Goal: Information Seeking & Learning: Learn about a topic

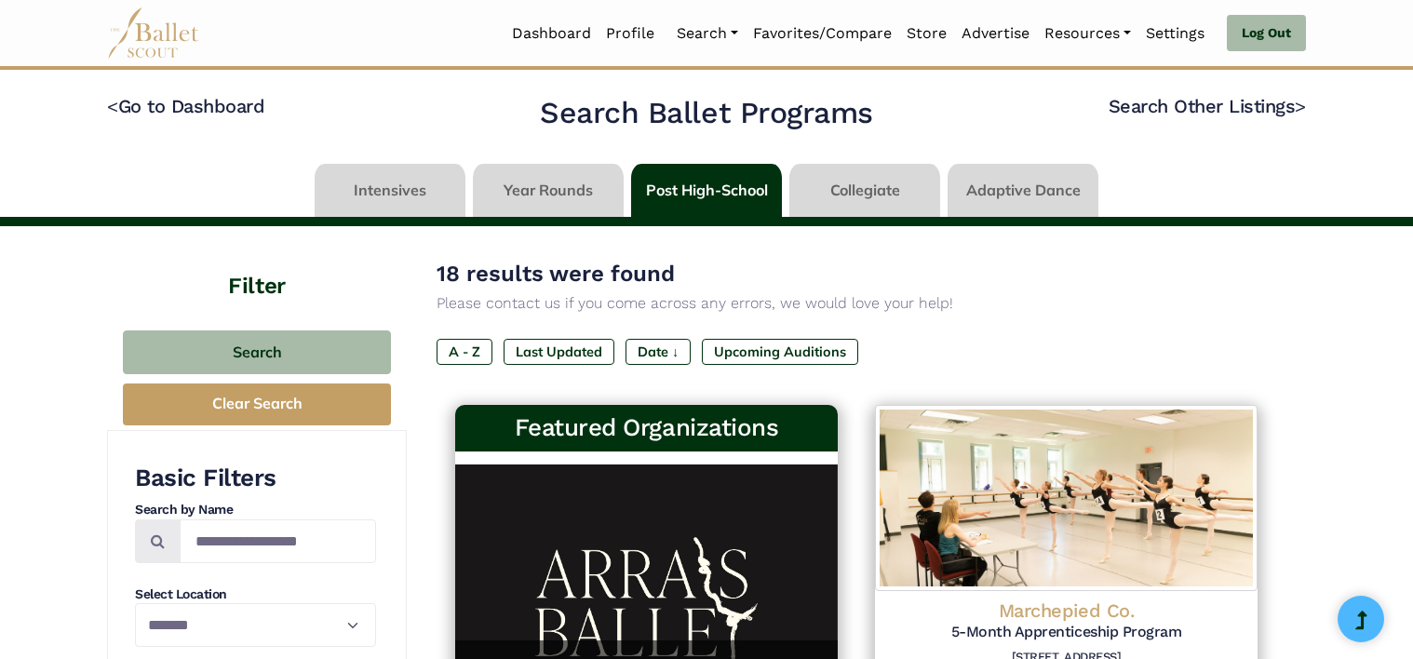
select select "**"
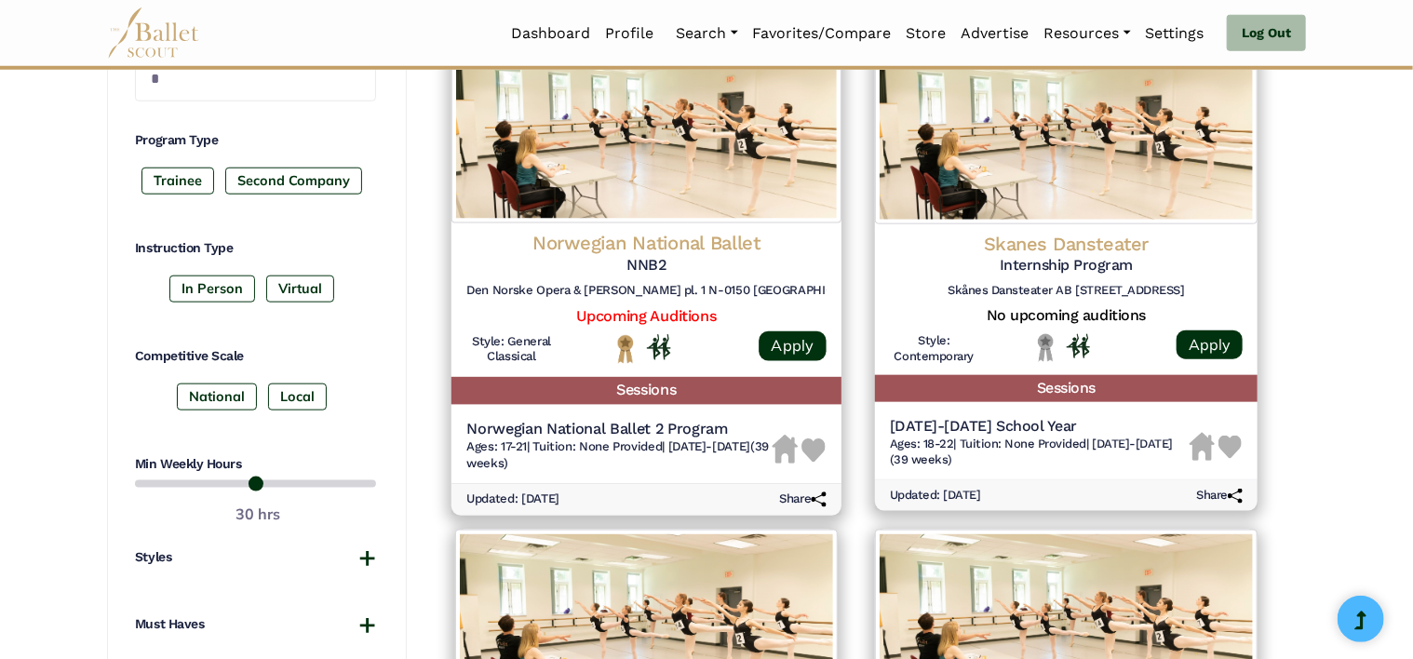
scroll to position [855, 0]
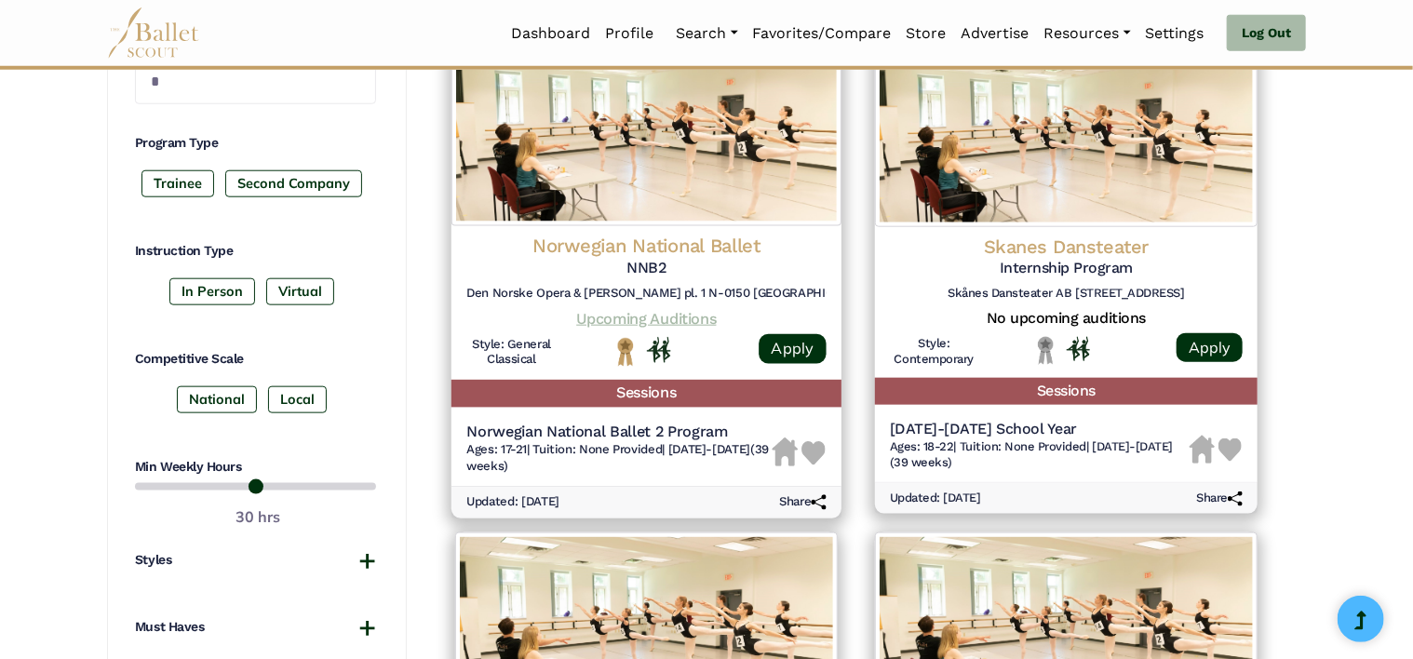
click at [674, 317] on link "Upcoming Auditions" at bounding box center [646, 318] width 140 height 18
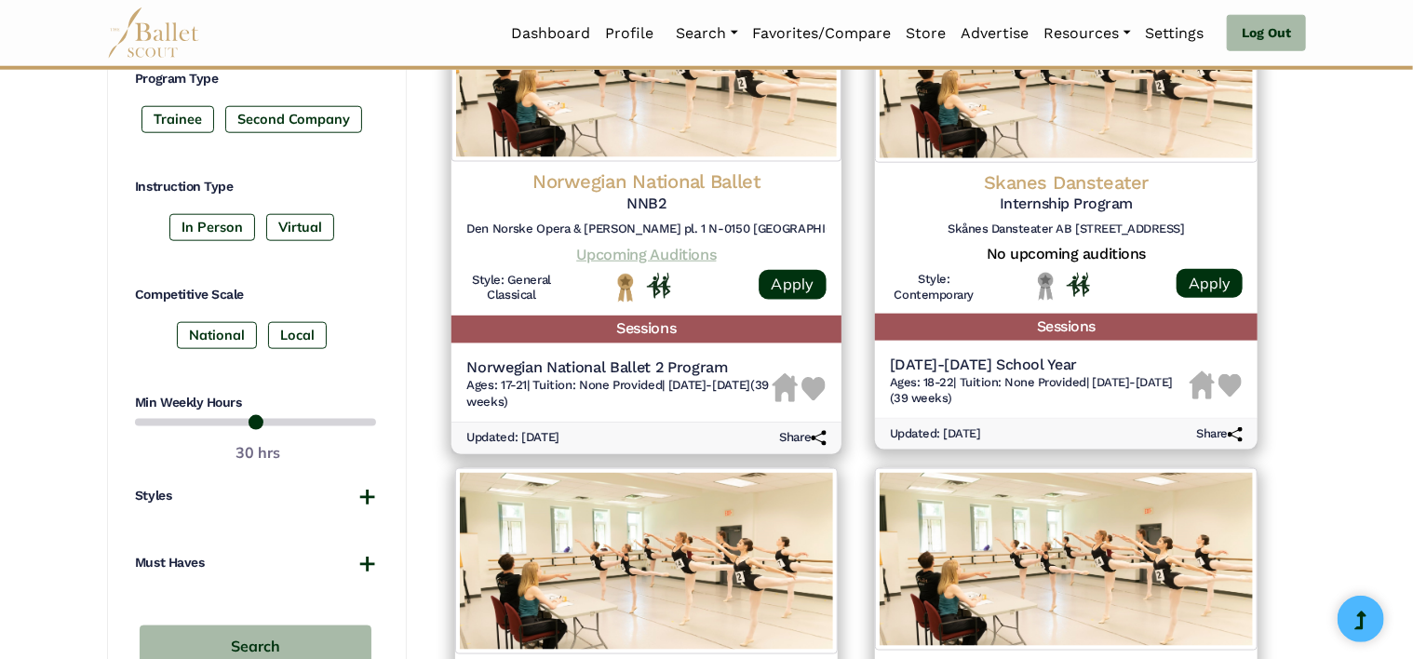
scroll to position [923, 0]
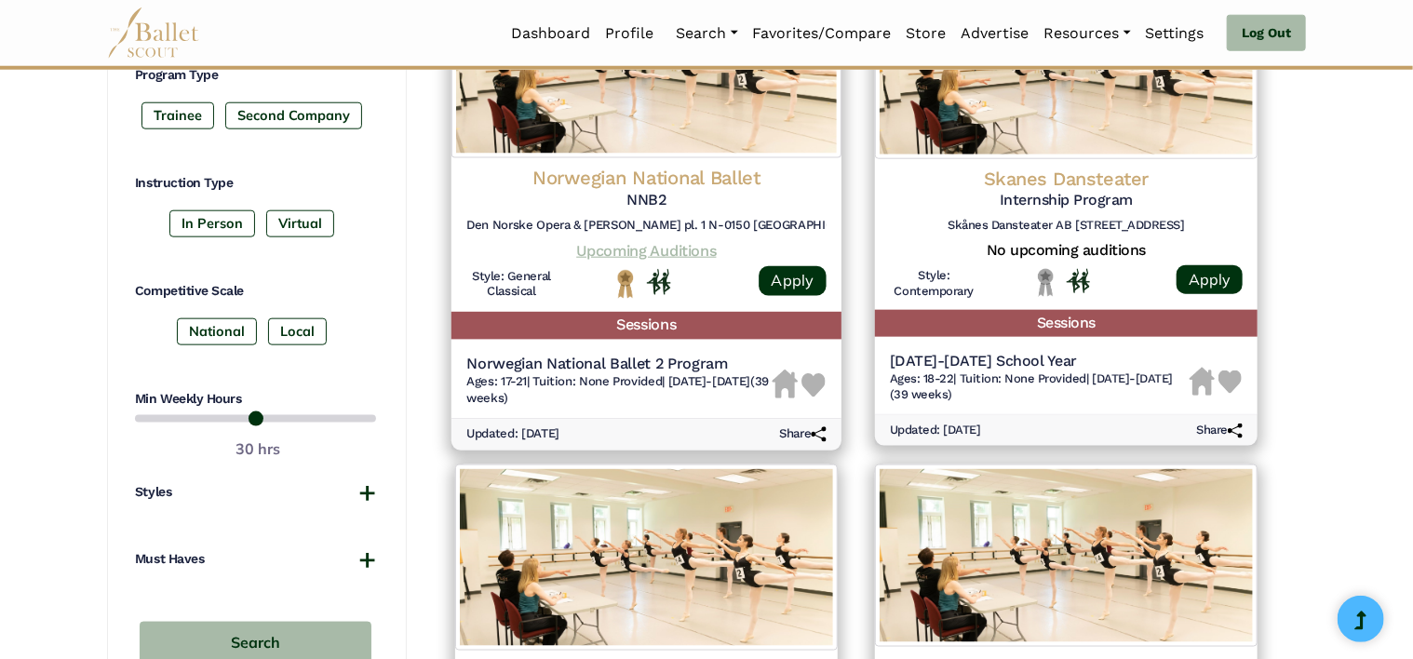
click at [629, 250] on link "Upcoming Auditions" at bounding box center [646, 250] width 140 height 18
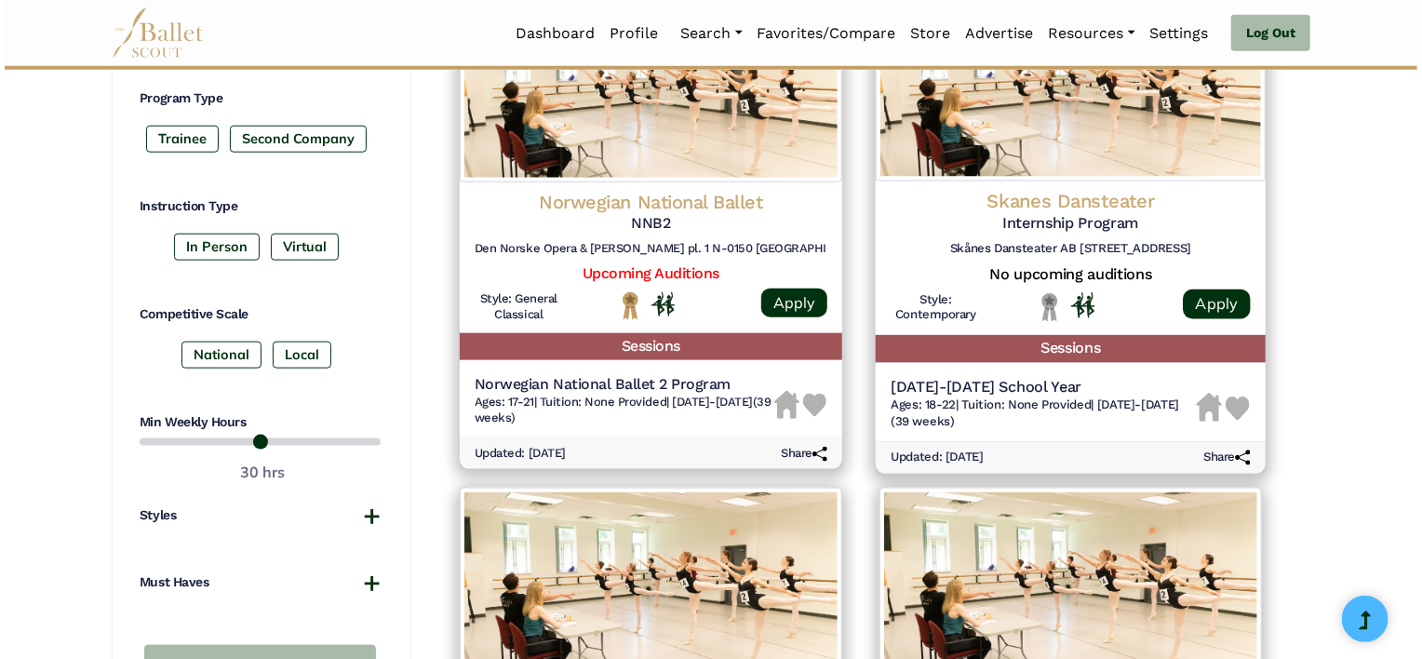
scroll to position [890, 0]
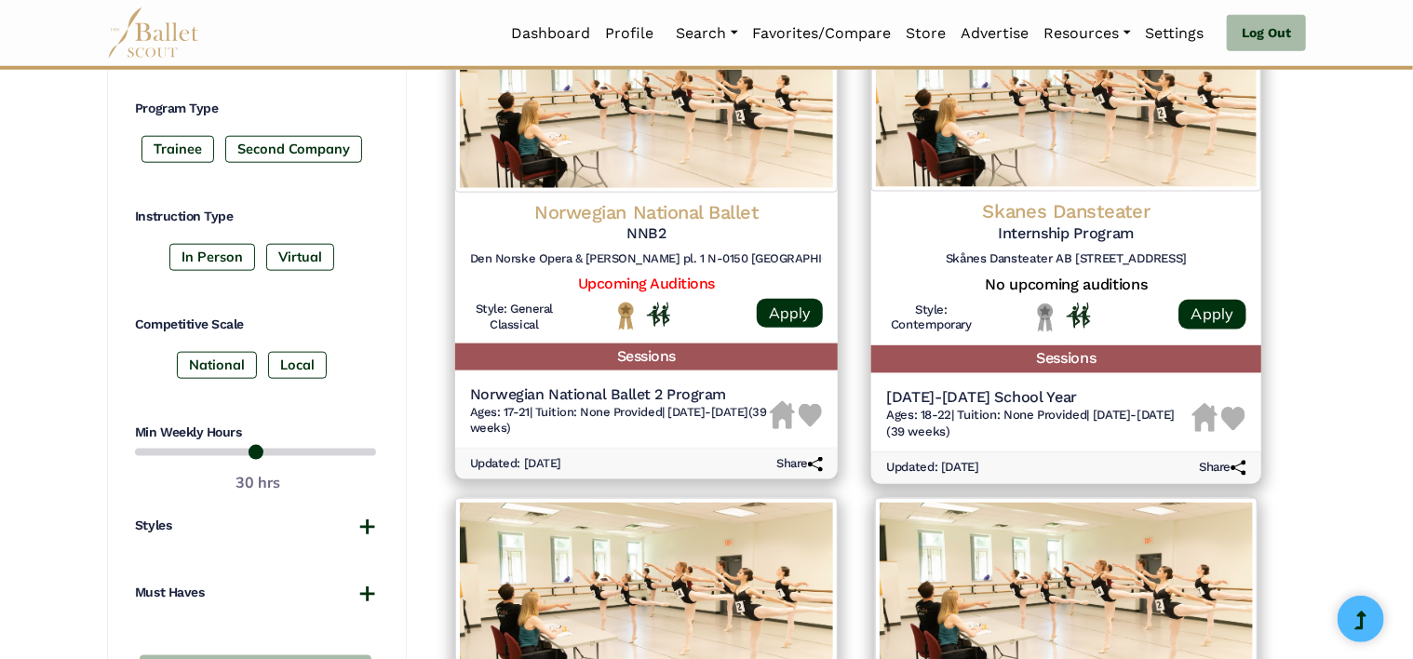
click at [1037, 247] on div "Skanes Dansteater Internship Program Skånes Dansteater AB Östra Varvsgatan 13 A…" at bounding box center [1066, 236] width 360 height 75
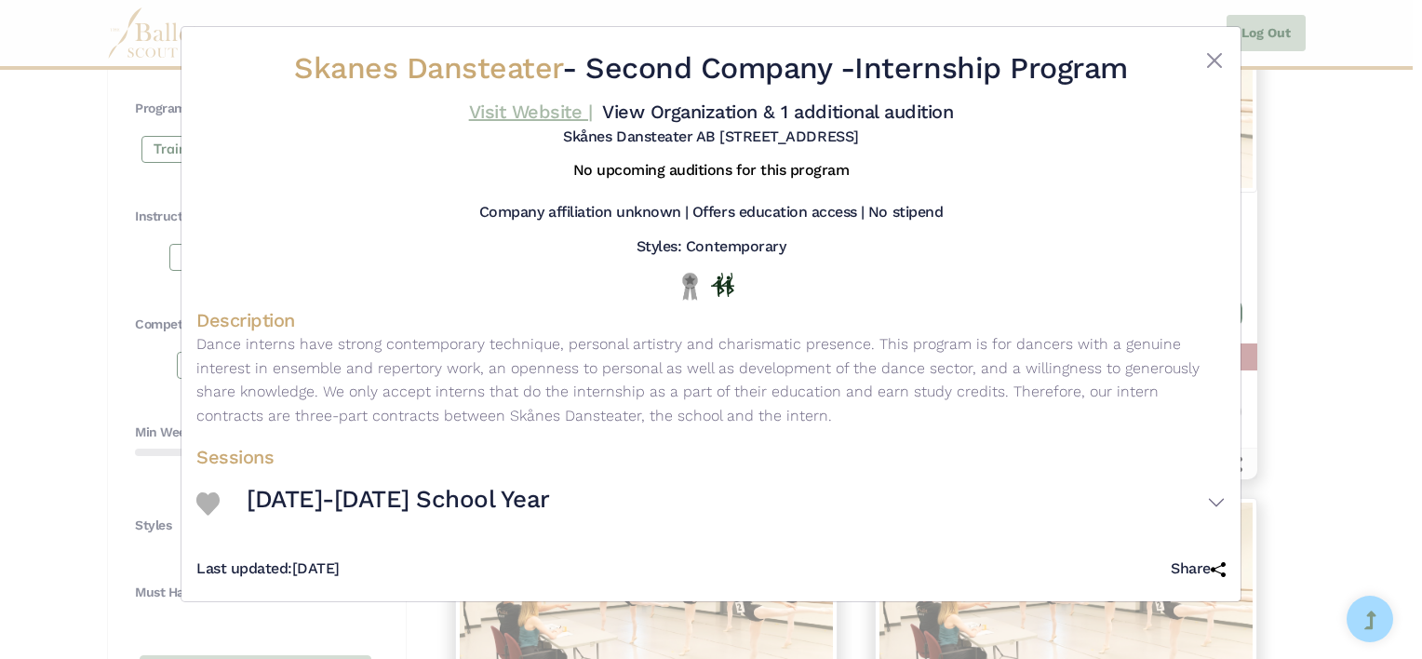
click at [498, 114] on link "Visit Website |" at bounding box center [531, 112] width 124 height 22
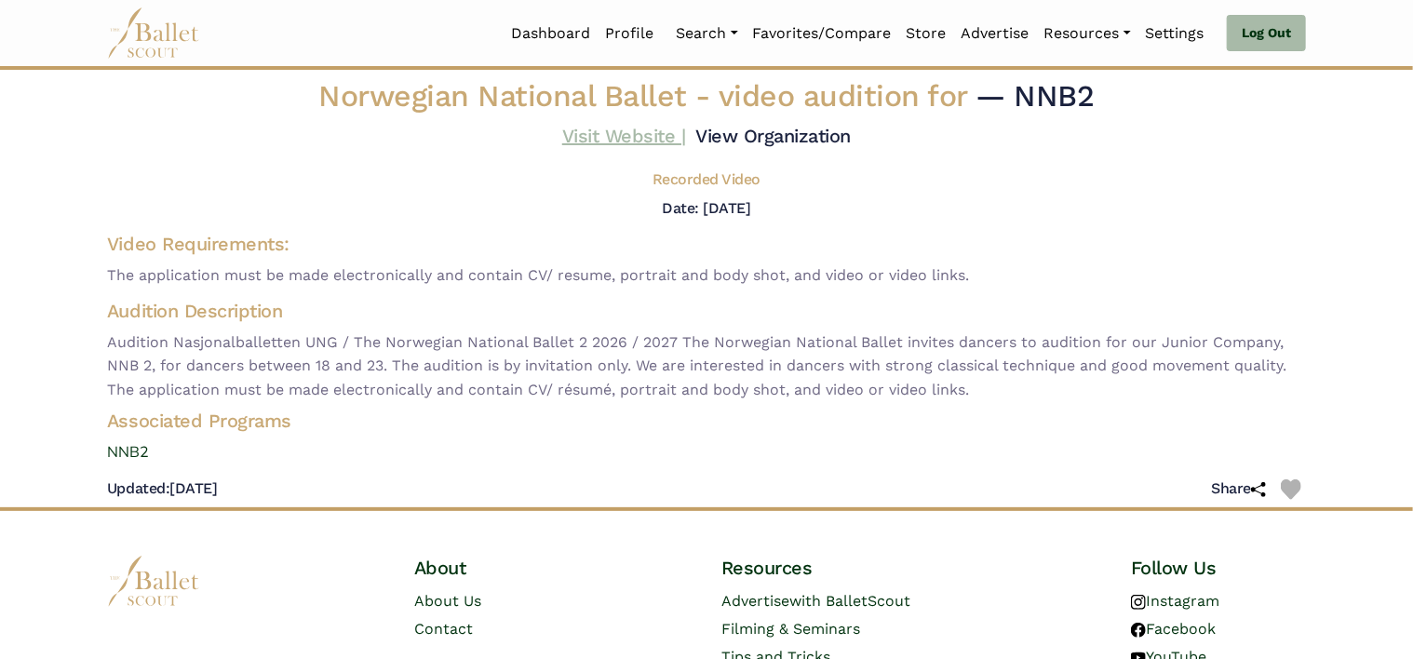
click at [650, 136] on link "Visit Website |" at bounding box center [624, 136] width 124 height 22
